Goal: Task Accomplishment & Management: Use online tool/utility

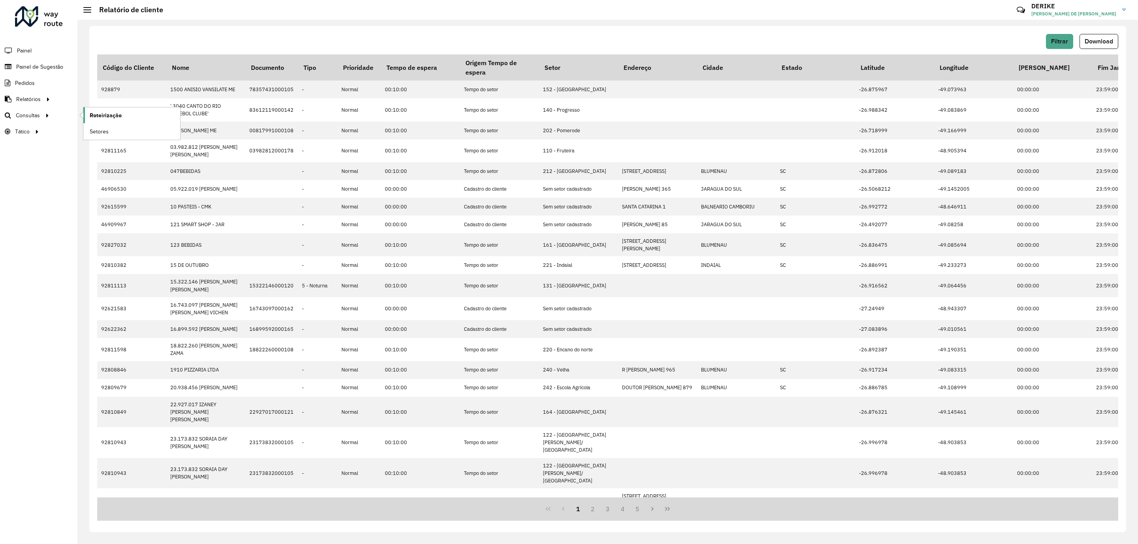
click at [90, 114] on span "Roteirização" at bounding box center [106, 115] width 32 height 8
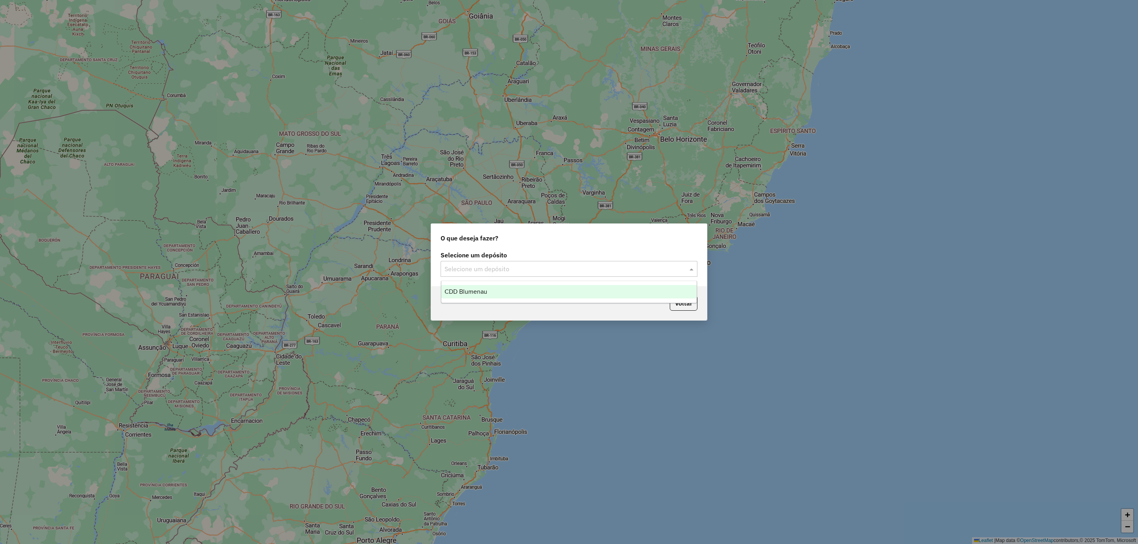
click at [599, 268] on input "text" at bounding box center [560, 269] width 233 height 9
click at [528, 293] on div "CDD Blumenau" at bounding box center [569, 291] width 256 height 13
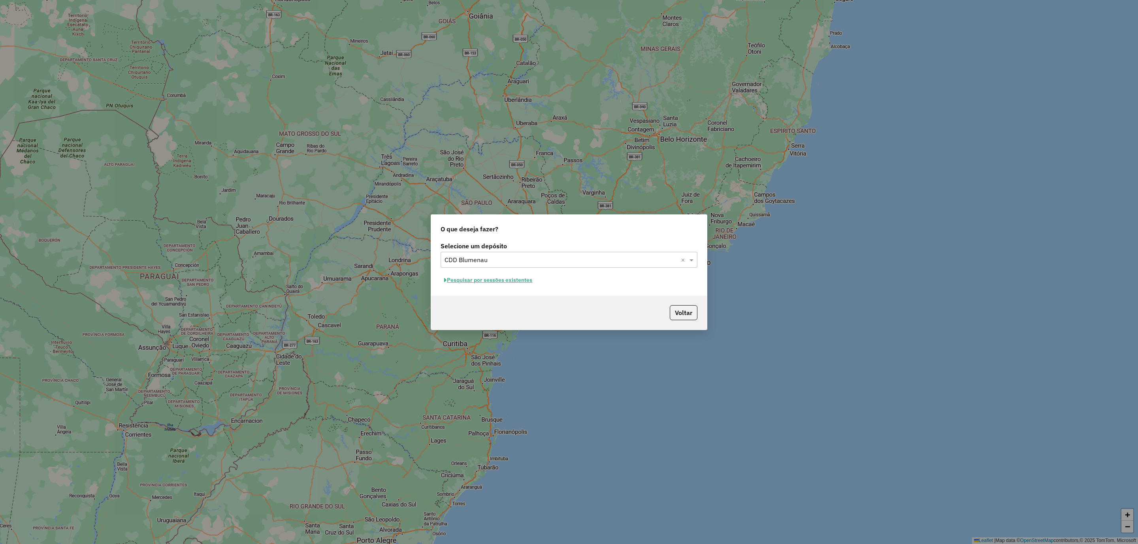
click at [498, 275] on button "Pesquisar por sessões existentes" at bounding box center [487, 280] width 95 height 12
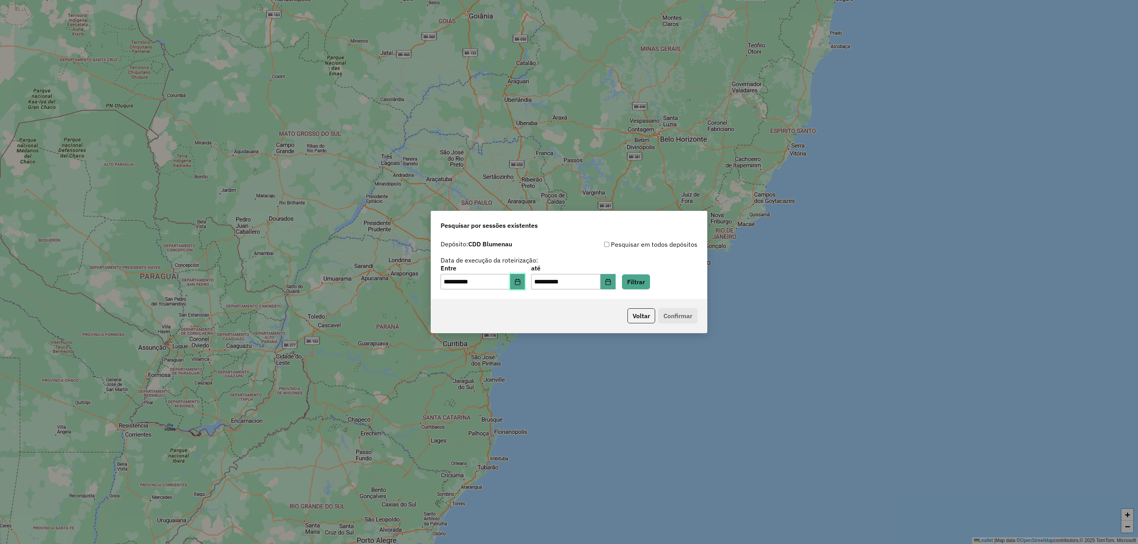
click at [521, 283] on icon "Choose Date" at bounding box center [517, 282] width 6 height 6
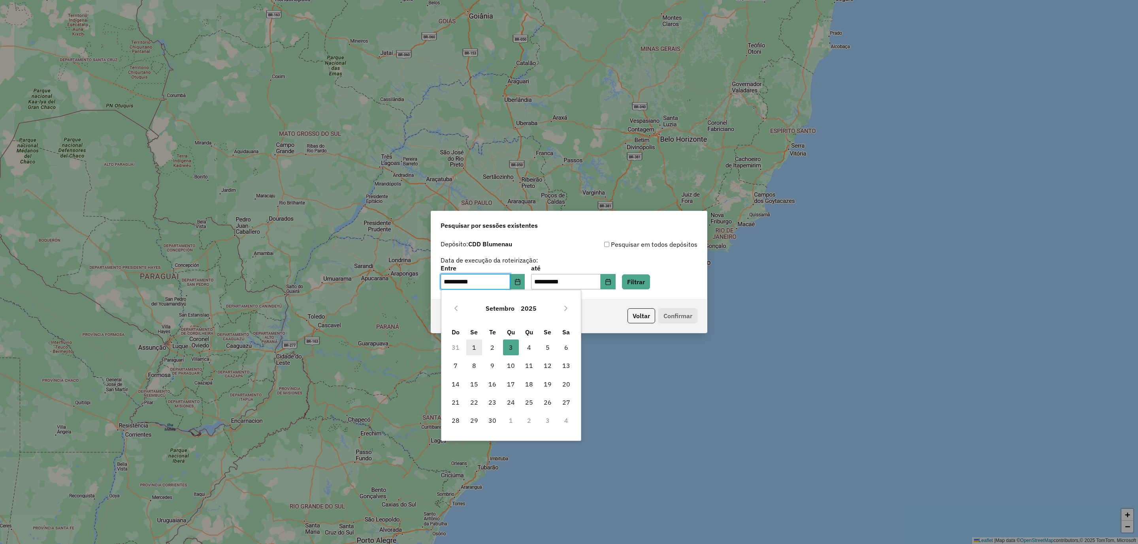
click at [468, 348] on span "1" at bounding box center [474, 348] width 16 height 16
type input "**********"
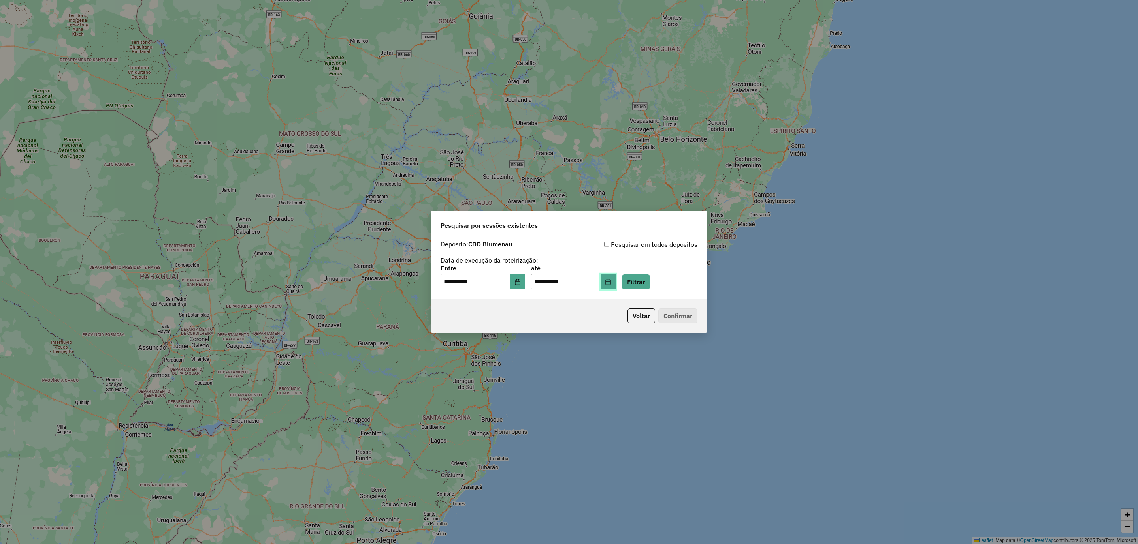
click at [611, 282] on icon "Choose Date" at bounding box center [608, 282] width 6 height 6
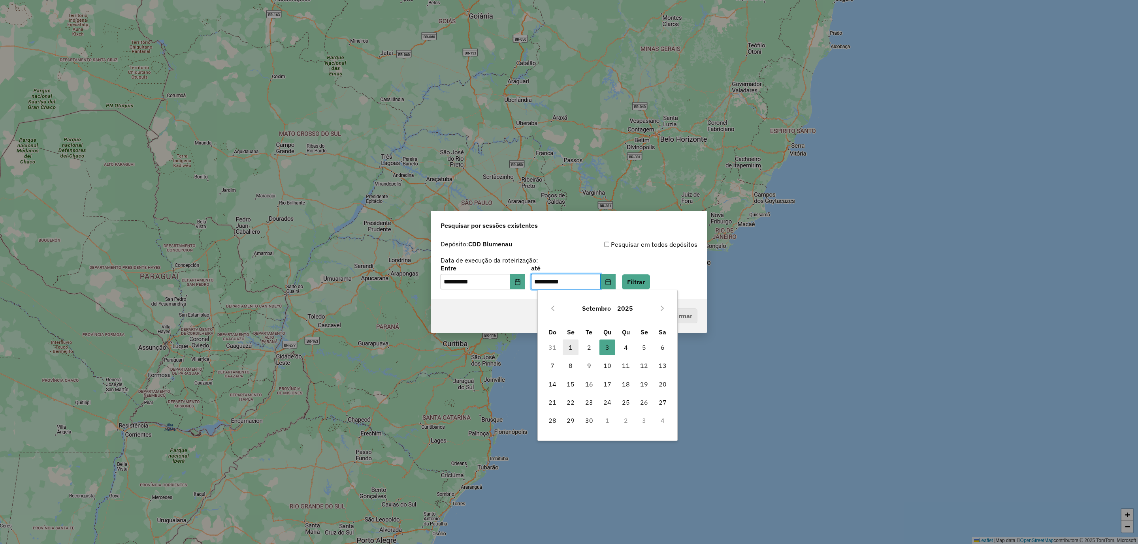
click at [568, 345] on span "1" at bounding box center [571, 348] width 16 height 16
type input "**********"
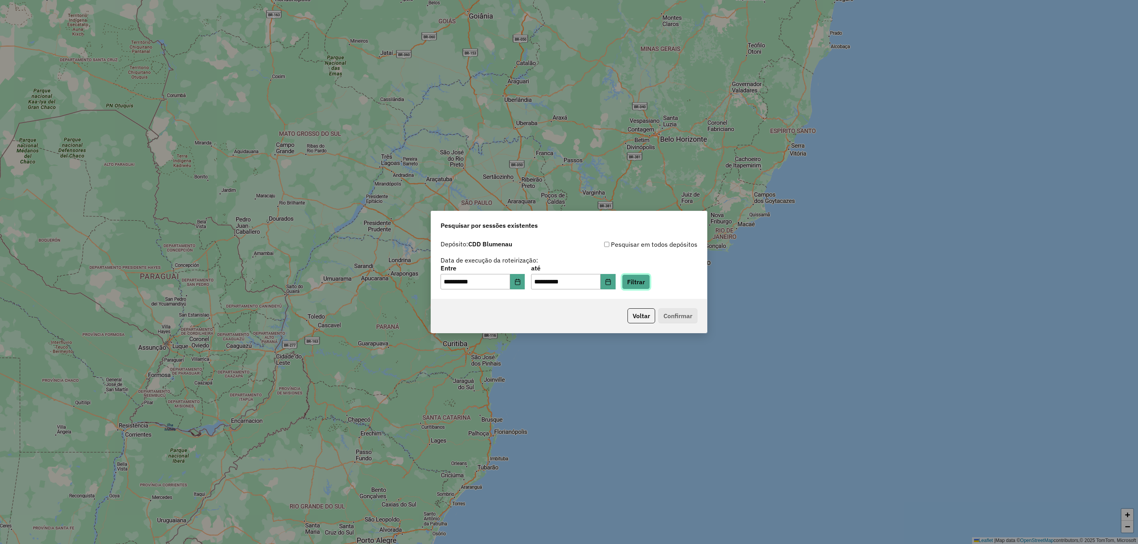
click at [650, 276] on button "Filtrar" at bounding box center [636, 282] width 28 height 15
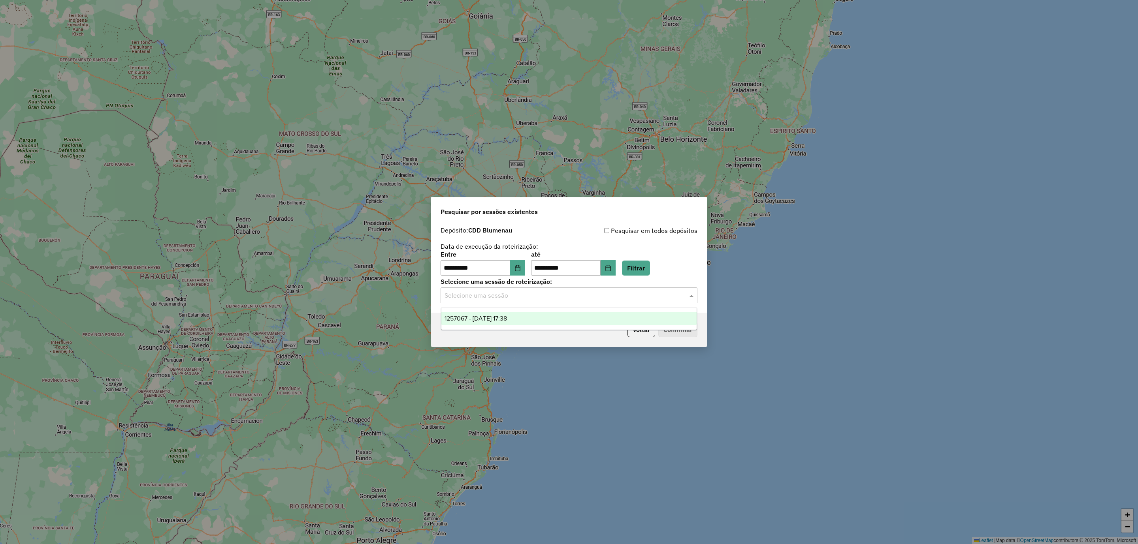
click at [632, 299] on input "text" at bounding box center [560, 295] width 233 height 9
click at [485, 320] on span "1257067 - 01/09/2025 17:38" at bounding box center [475, 318] width 62 height 7
click at [694, 329] on button "Confirmar" at bounding box center [677, 329] width 39 height 15
click at [521, 267] on icon "Choose Date" at bounding box center [517, 268] width 6 height 6
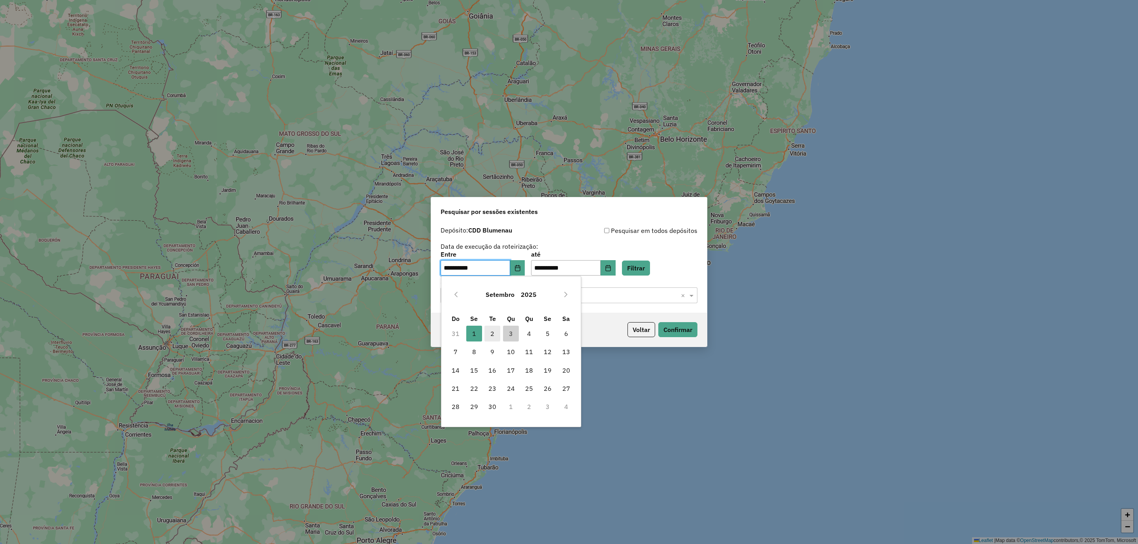
click at [492, 333] on span "2" at bounding box center [492, 334] width 16 height 16
type input "**********"
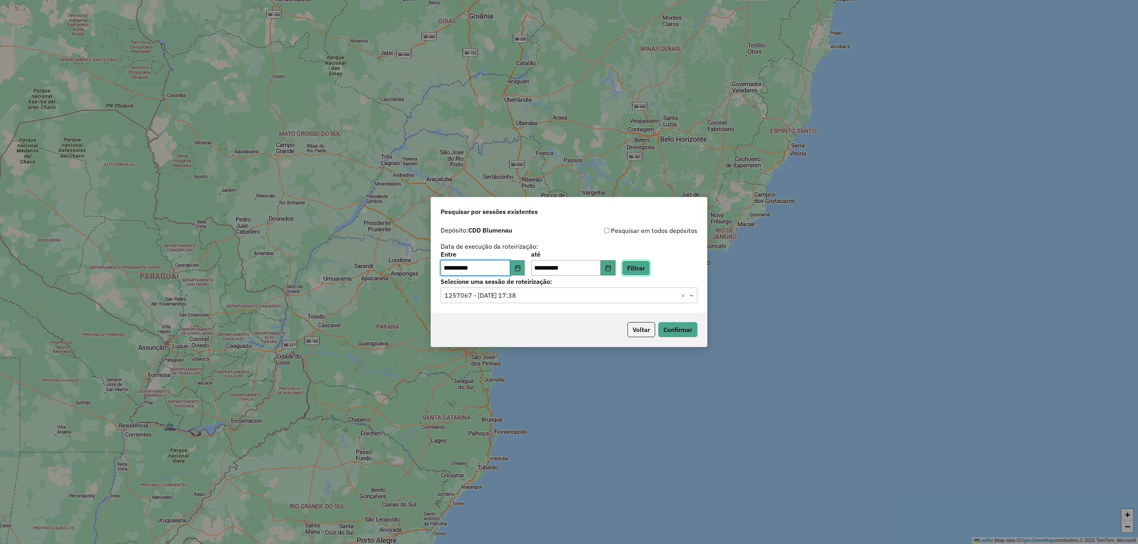
click at [646, 268] on button "Filtrar" at bounding box center [636, 268] width 28 height 15
click at [642, 298] on input "text" at bounding box center [560, 295] width 233 height 9
click at [507, 315] on span "1257323 - 02/09/2025 17:22" at bounding box center [475, 318] width 62 height 7
click at [679, 326] on button "Confirmar" at bounding box center [677, 329] width 39 height 15
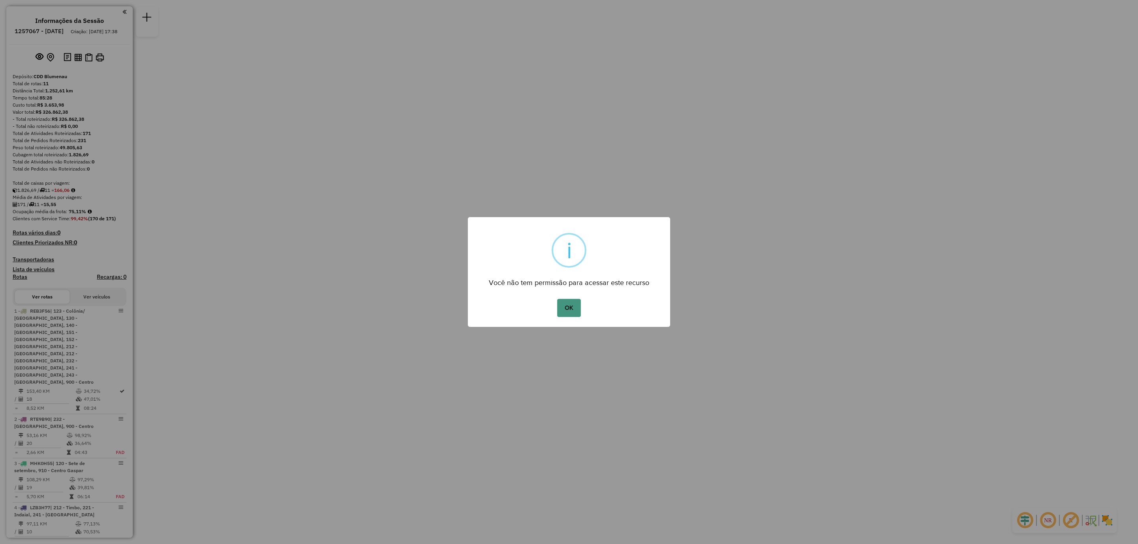
click at [575, 309] on button "OK" at bounding box center [568, 308] width 23 height 18
click at [570, 308] on button "OK" at bounding box center [568, 308] width 23 height 18
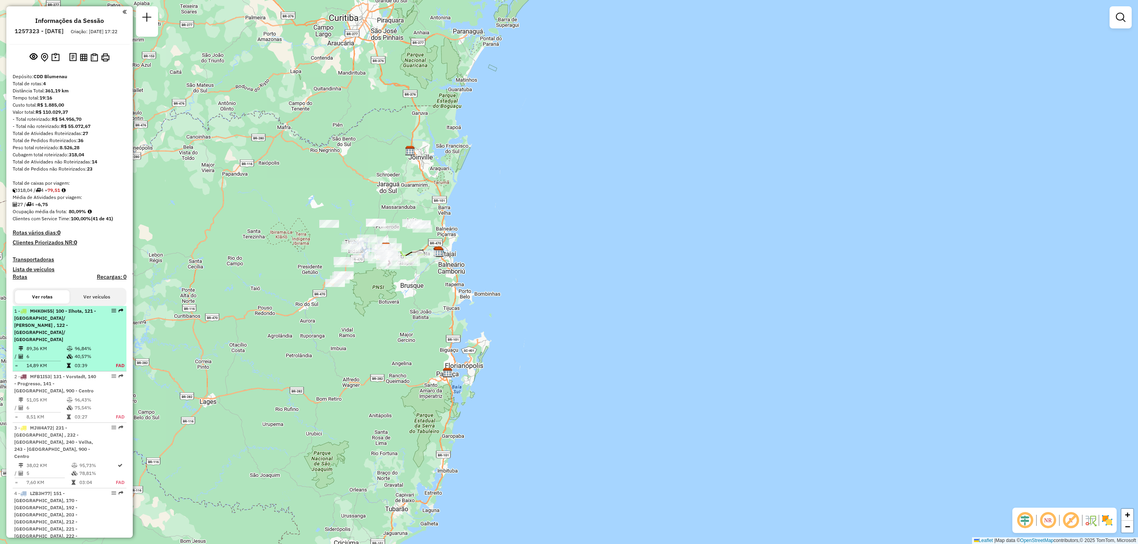
scroll to position [119, 0]
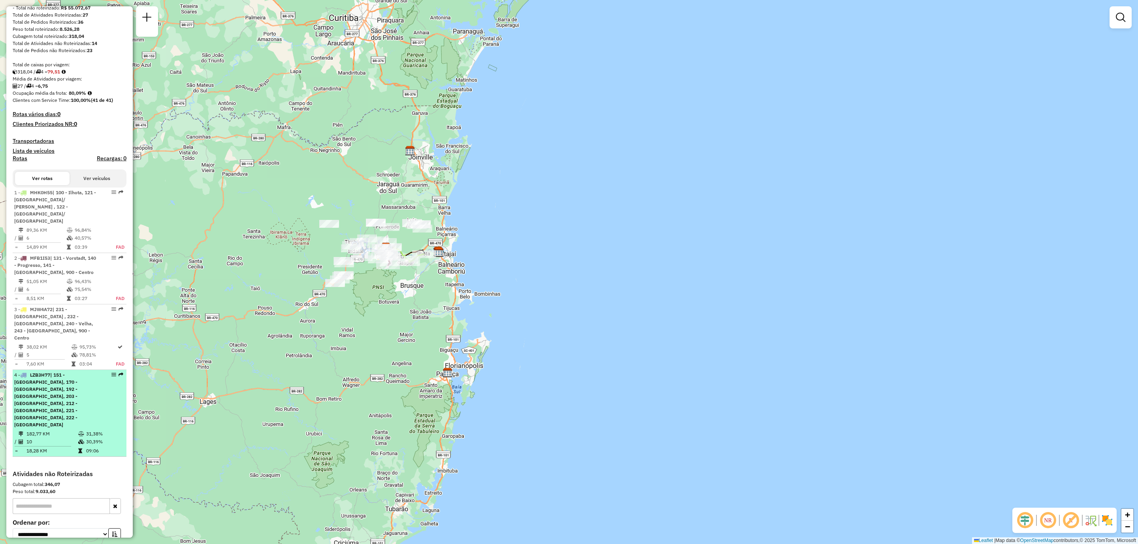
click at [77, 372] on span "| 151 - Fortaleza, 170 - Fortaleza Alta, 192 - Itoupava Central, 203 - Bruderta…" at bounding box center [45, 400] width 63 height 56
select select "**********"
